Goal: Navigation & Orientation: Find specific page/section

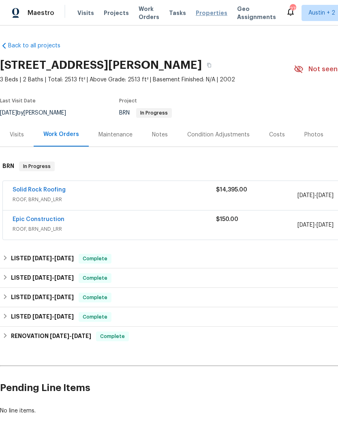
click at [198, 17] on span "Properties" at bounding box center [212, 13] width 32 height 8
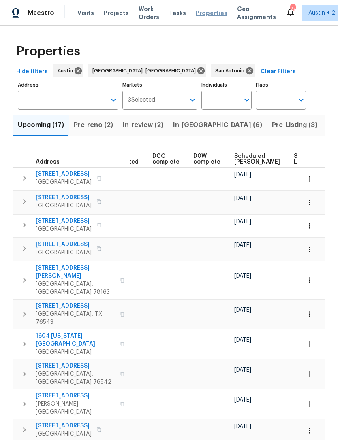
scroll to position [0, 170]
click at [233, 160] on span "Scheduled [PERSON_NAME]" at bounding box center [256, 159] width 46 height 11
